Goal: Register for event/course

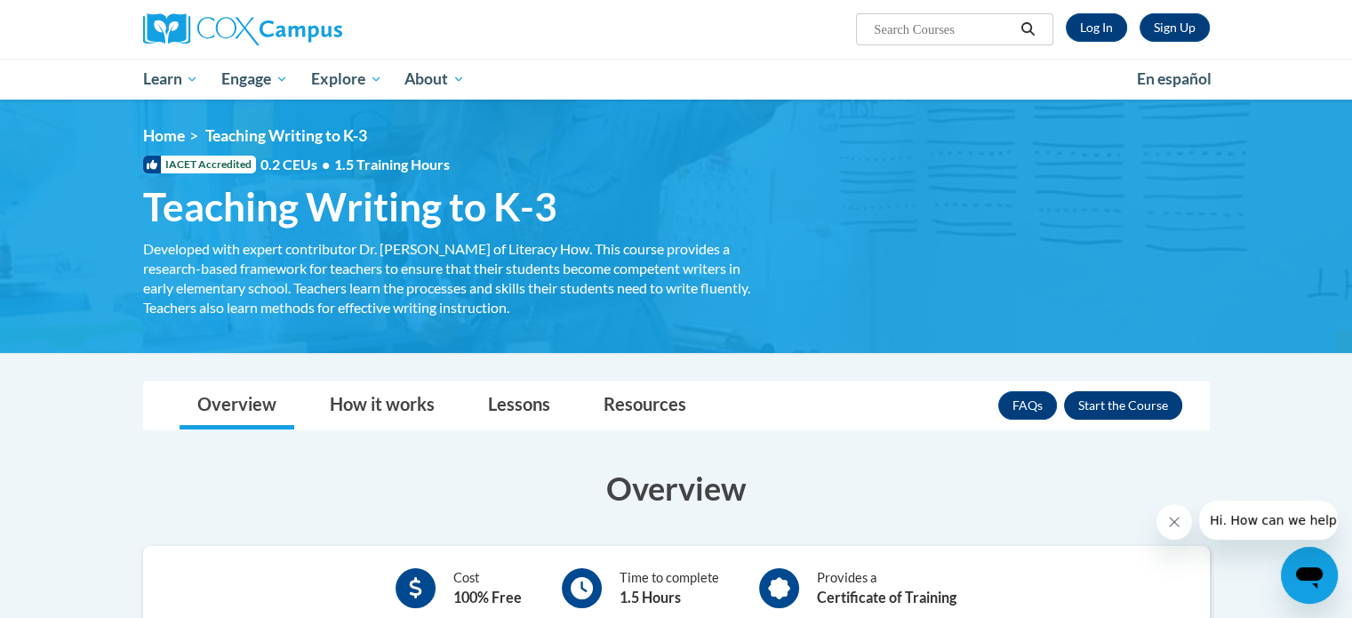
click at [1125, 408] on button "Enroll" at bounding box center [1123, 405] width 118 height 28
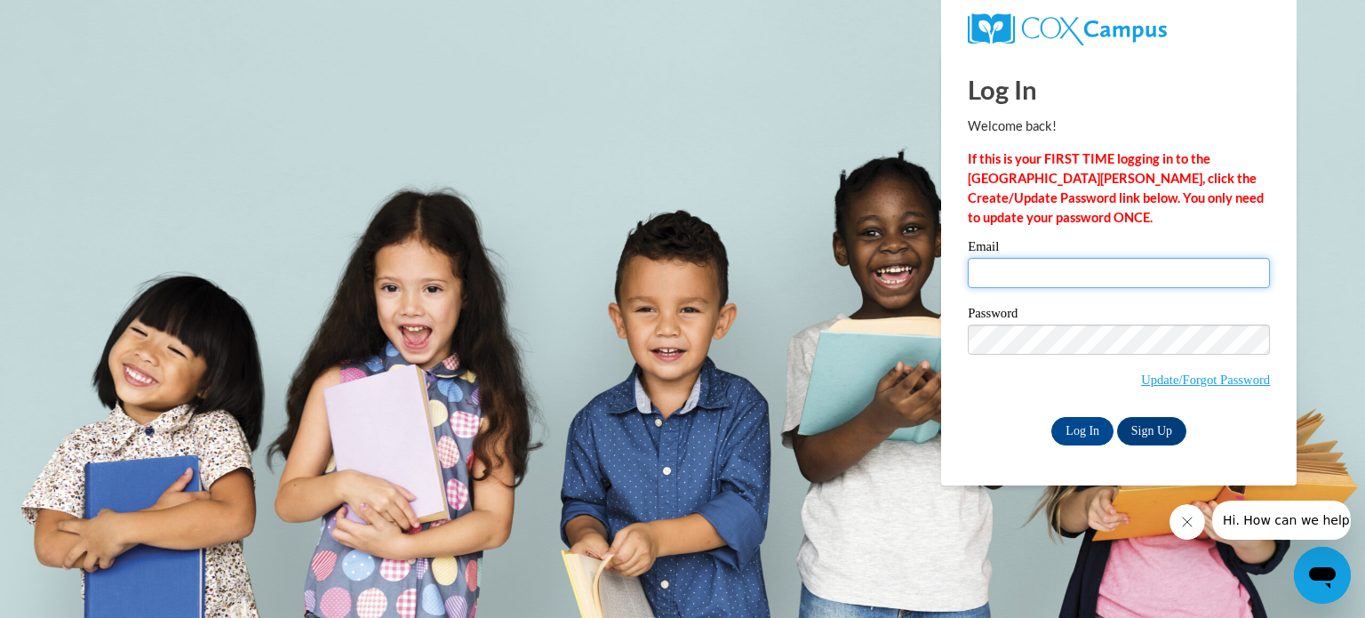
type input "lory.styczynski@of-ps.org"
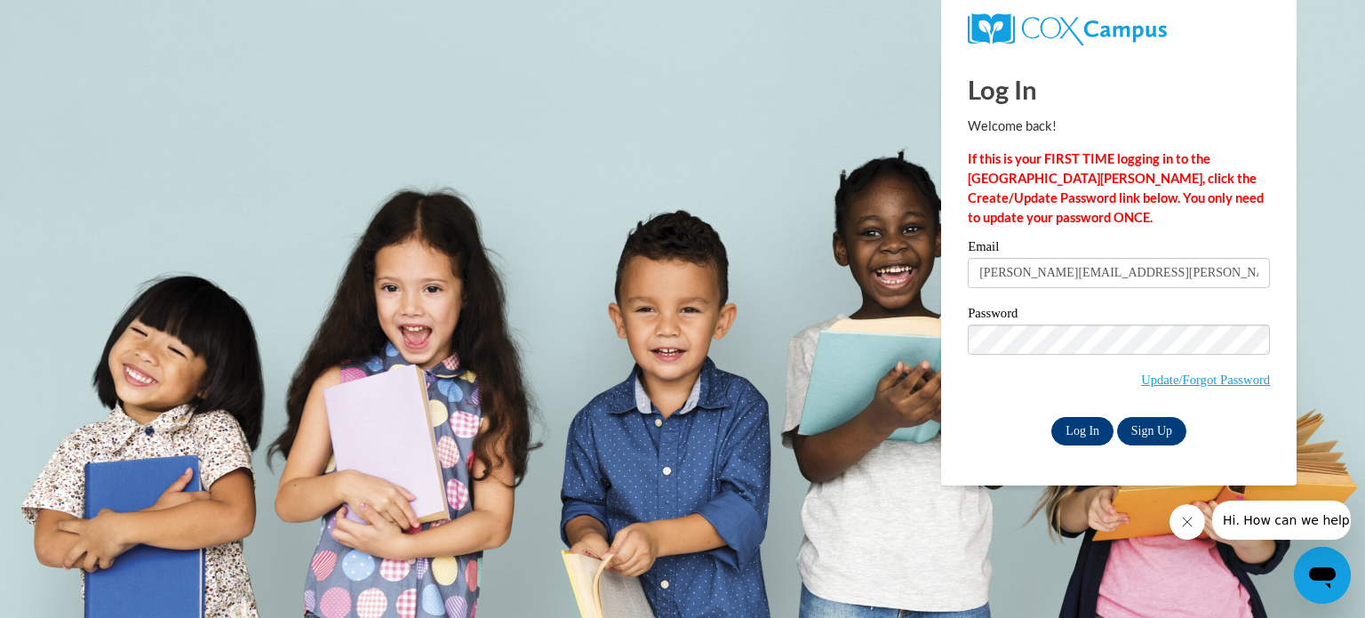
click at [1086, 437] on input "Log In" at bounding box center [1083, 431] width 62 height 28
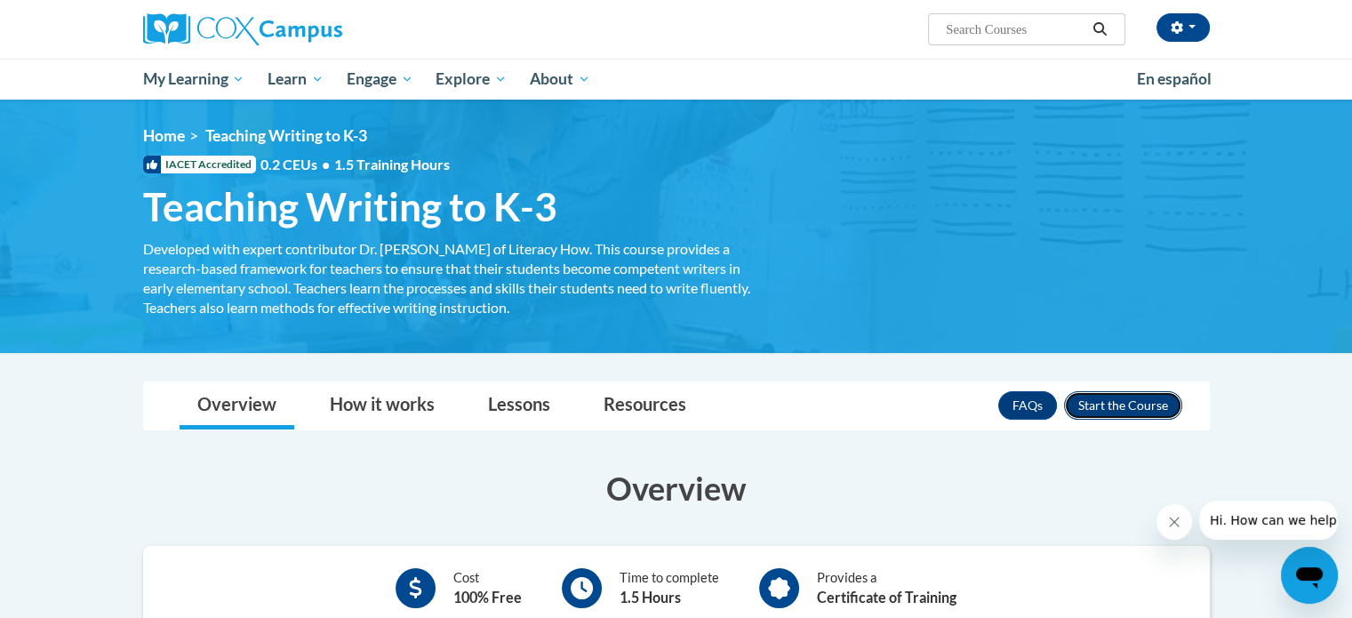
click at [1145, 414] on button "Enroll" at bounding box center [1123, 405] width 118 height 28
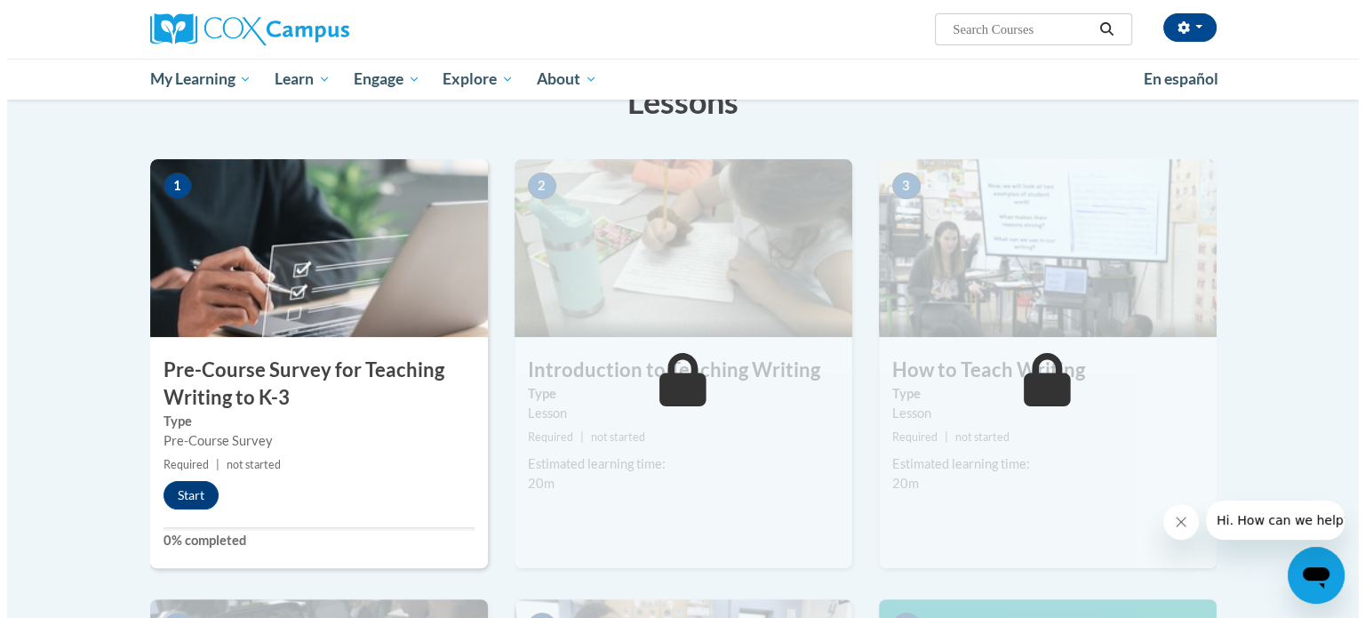
scroll to position [310, 0]
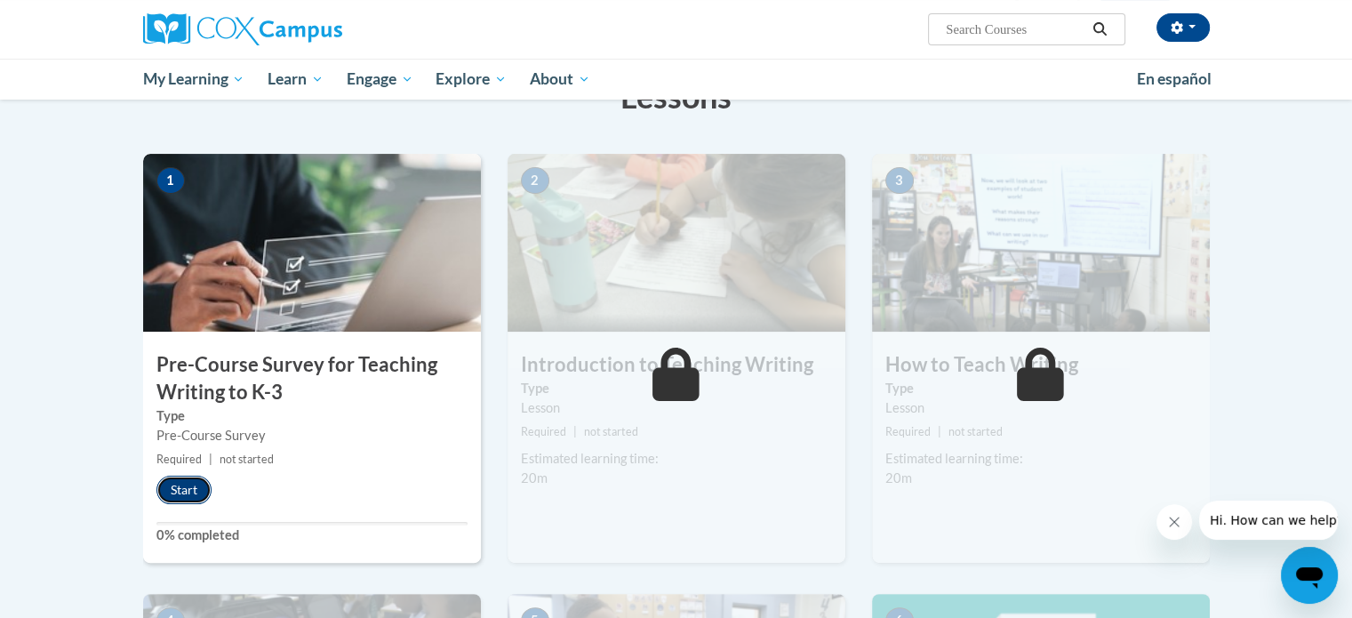
click at [184, 498] on button "Start" at bounding box center [183, 490] width 55 height 28
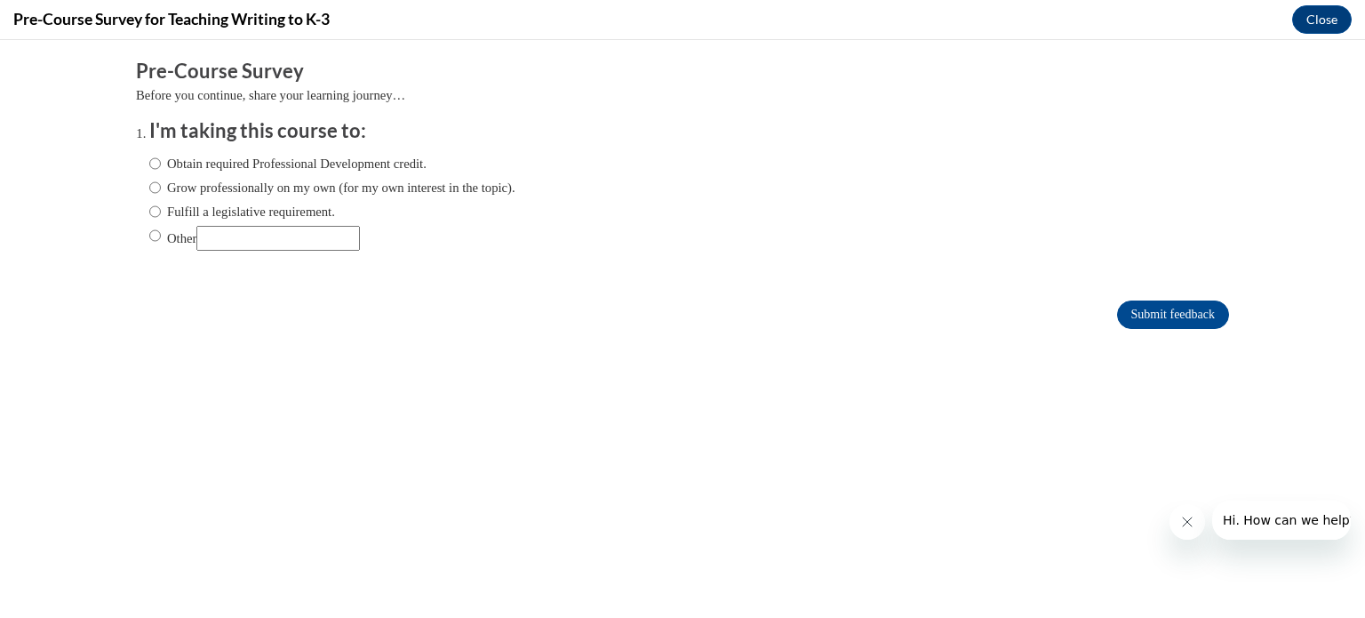
scroll to position [0, 0]
click at [149, 164] on input "Obtain required Professional Development credit." at bounding box center [155, 164] width 12 height 20
radio input "true"
click at [1138, 319] on input "Submit feedback" at bounding box center [1173, 314] width 112 height 28
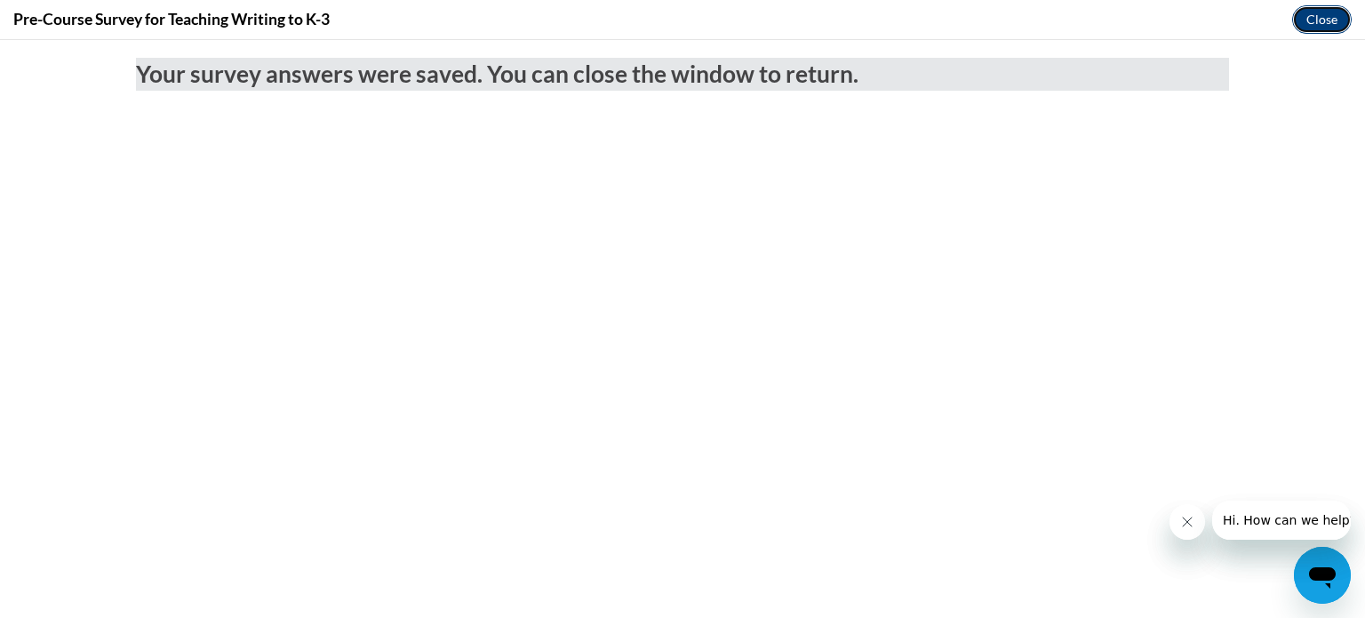
click at [1324, 17] on button "Close" at bounding box center [1323, 19] width 60 height 28
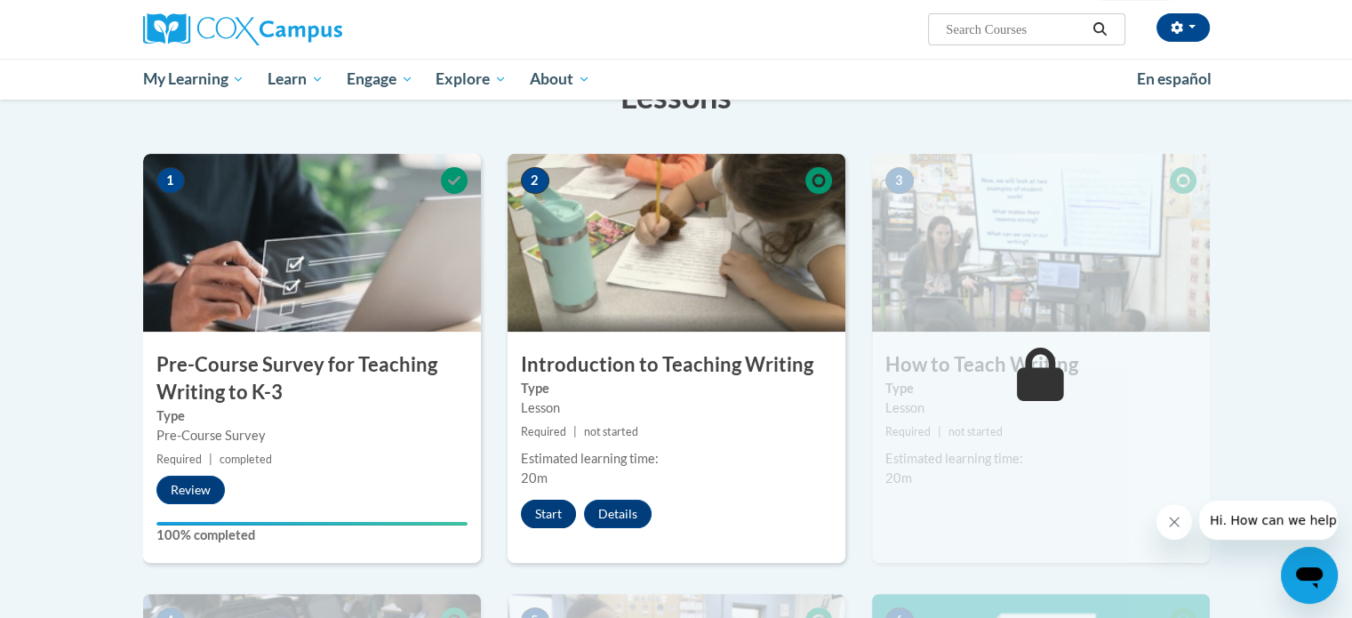
click at [533, 513] on button "Start" at bounding box center [548, 514] width 55 height 28
